Goal: Information Seeking & Learning: Learn about a topic

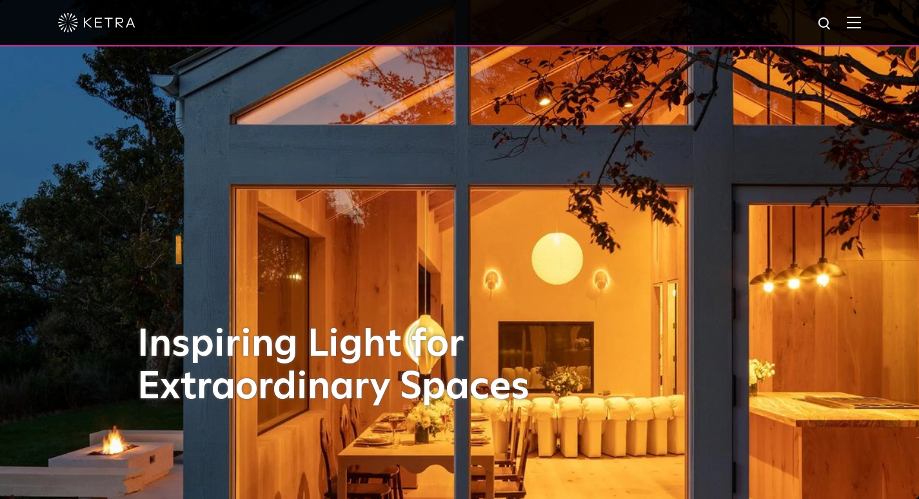
click at [833, 30] on img at bounding box center [825, 24] width 16 height 16
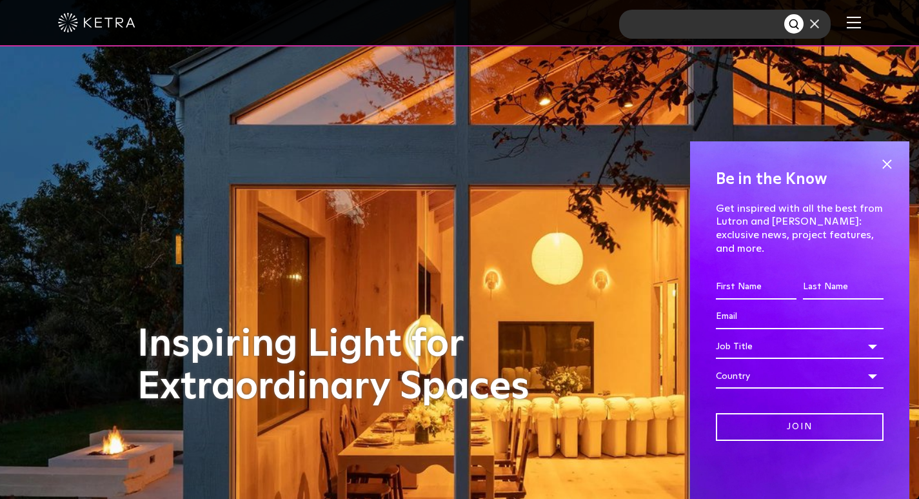
click at [679, 24] on input "text" at bounding box center [701, 24] width 165 height 29
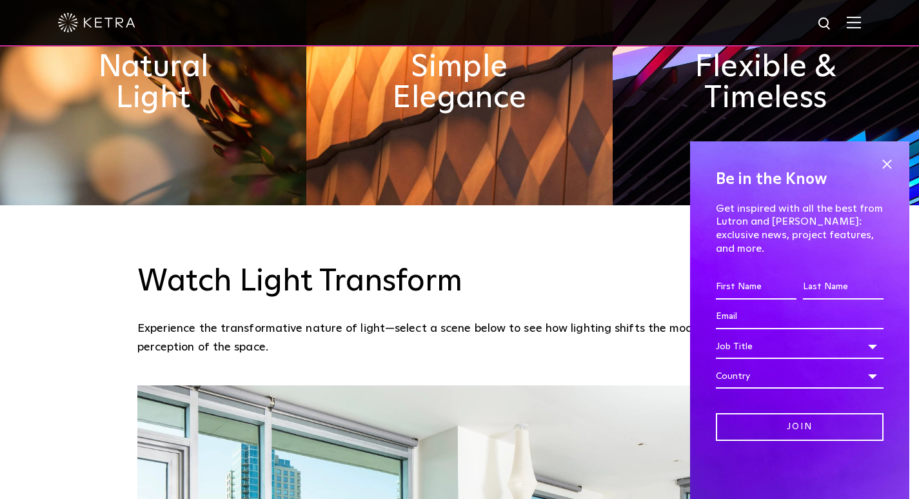
scroll to position [645, 0]
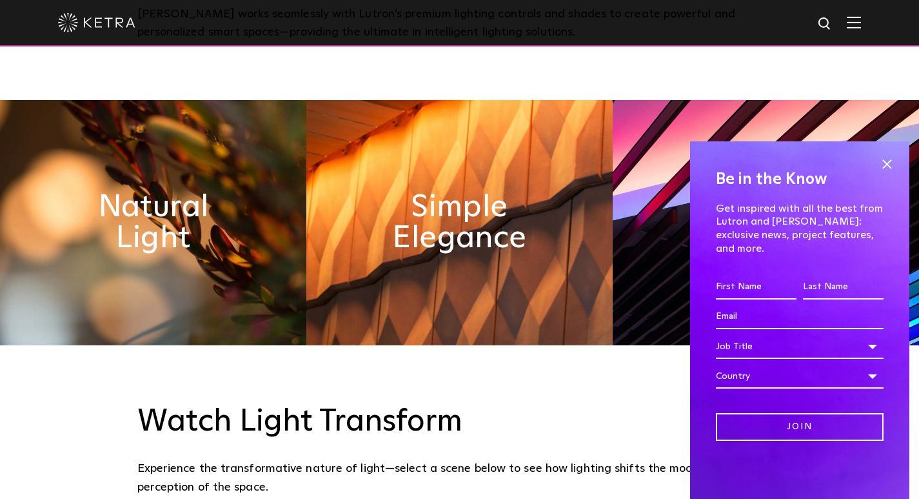
click at [859, 28] on img at bounding box center [854, 22] width 14 height 12
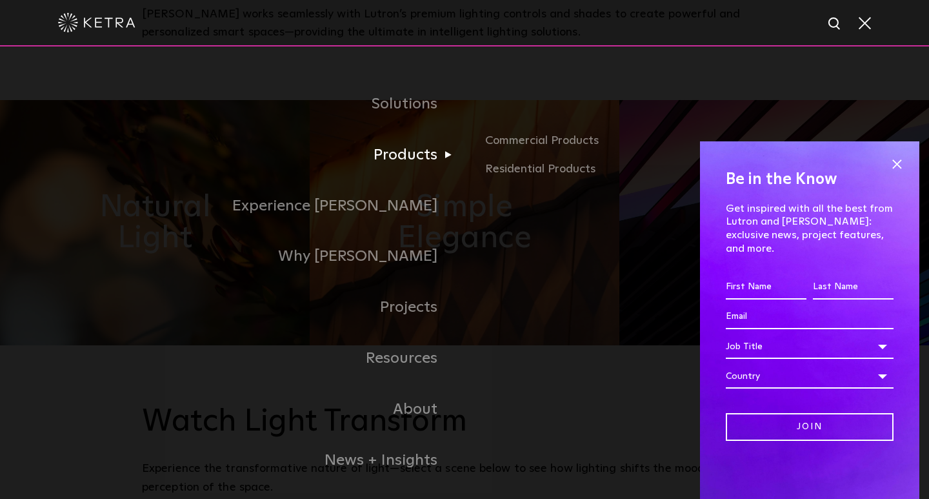
click at [410, 146] on link "Products" at bounding box center [303, 155] width 323 height 51
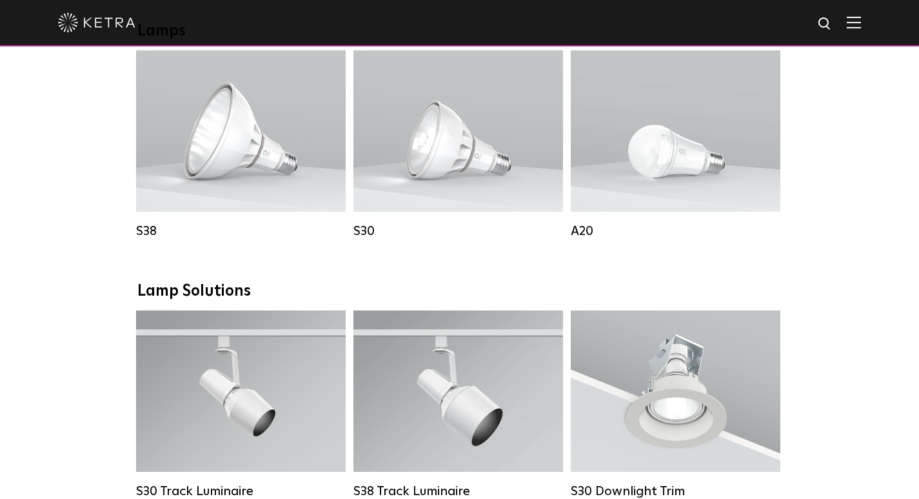
scroll to position [968, 0]
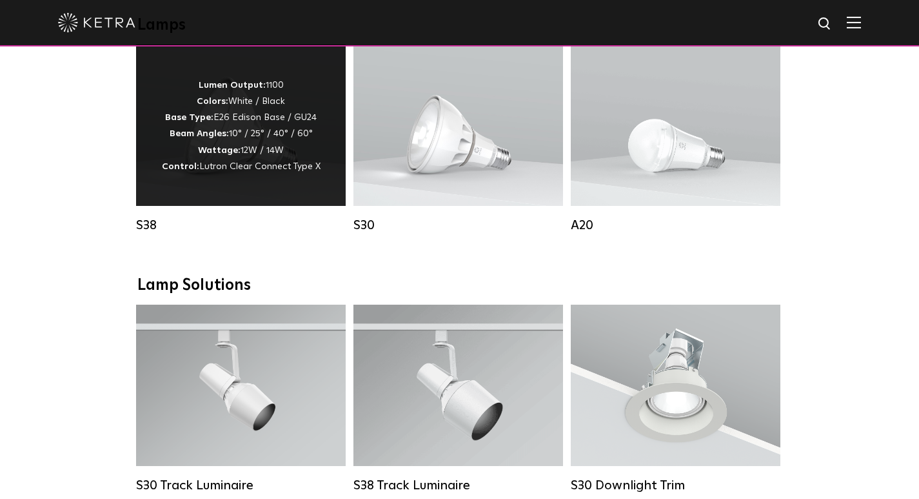
click at [248, 203] on div "Lumen Output: 1100 Colors: White / Black Base Type: E26 Edison Base / GU24 Beam…" at bounding box center [241, 125] width 210 height 161
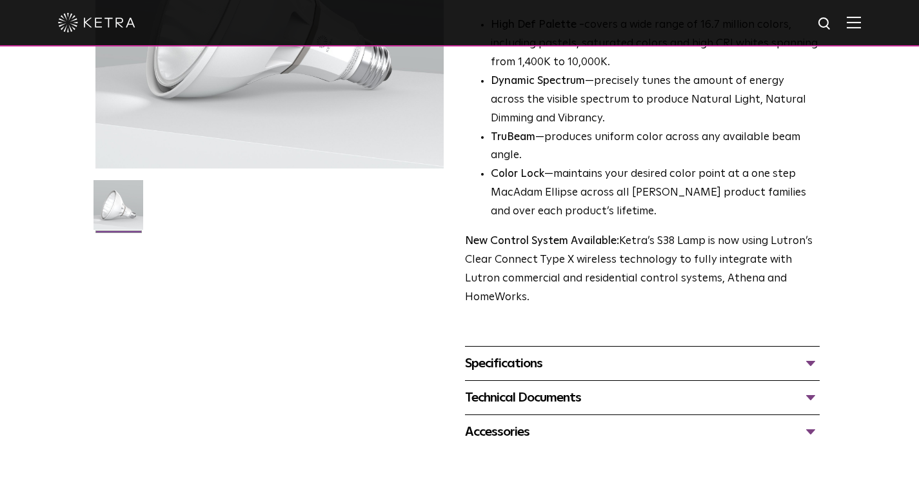
scroll to position [452, 0]
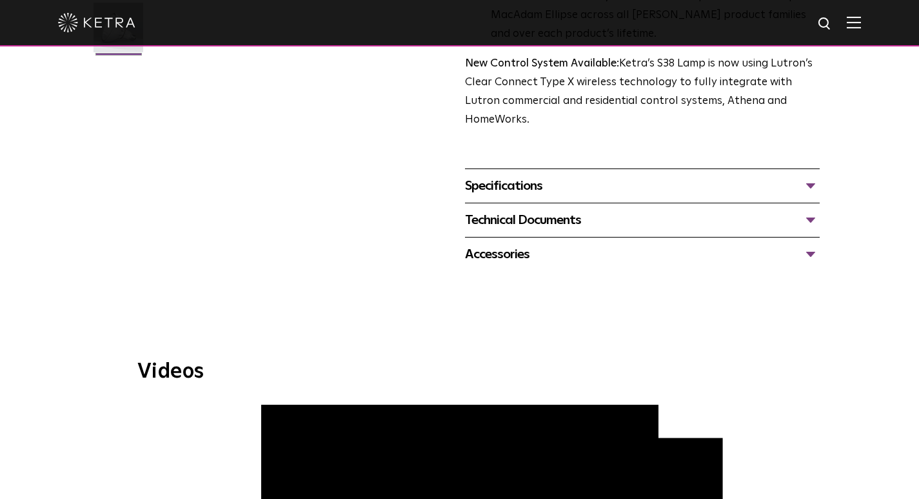
click at [769, 196] on div "Specifications" at bounding box center [642, 185] width 355 height 21
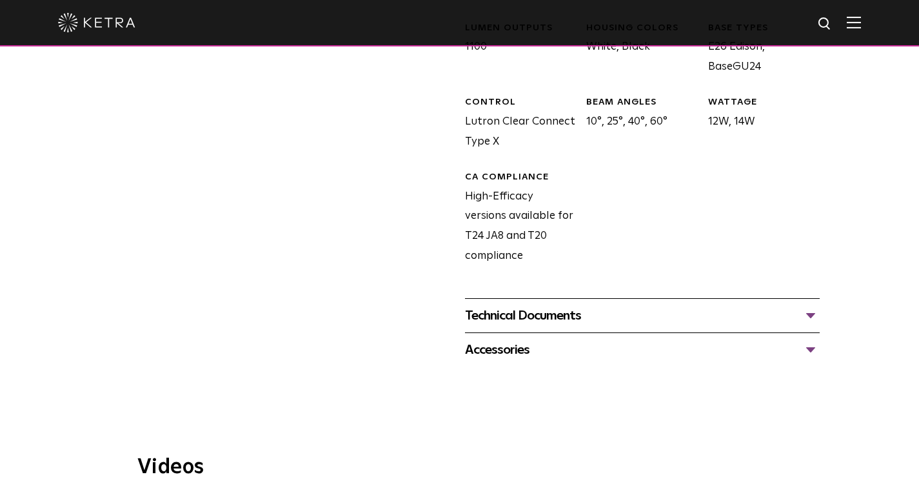
scroll to position [710, 0]
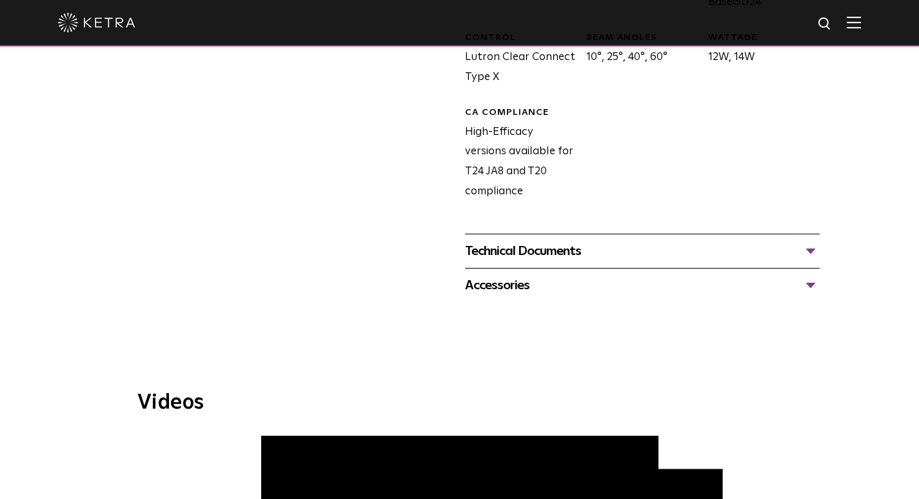
click at [770, 261] on div "Technical Documents" at bounding box center [642, 251] width 355 height 21
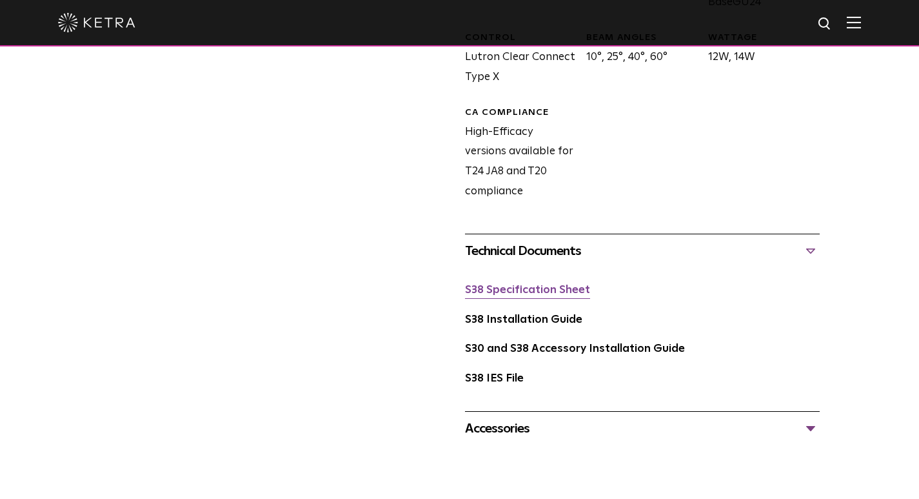
click at [521, 295] on link "S38 Specification Sheet" at bounding box center [527, 289] width 125 height 11
